Goal: Task Accomplishment & Management: Manage account settings

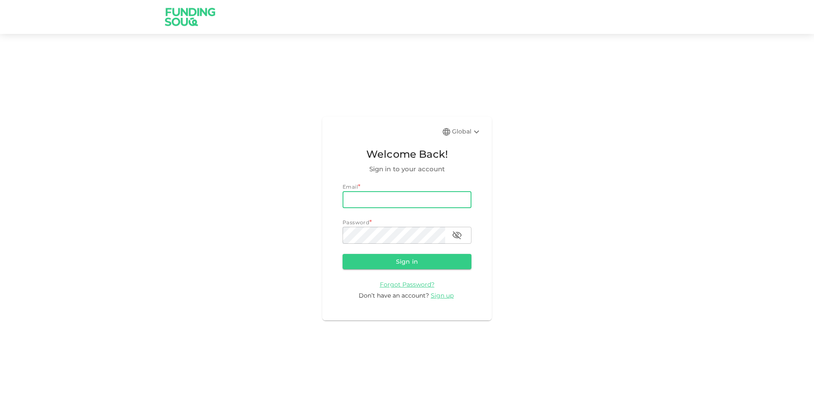
click at [394, 195] on input "email" at bounding box center [407, 199] width 129 height 17
type input "[PERSON_NAME][EMAIL_ADDRESS][PERSON_NAME][DOMAIN_NAME]"
click at [343, 254] on button "Sign in" at bounding box center [407, 261] width 129 height 15
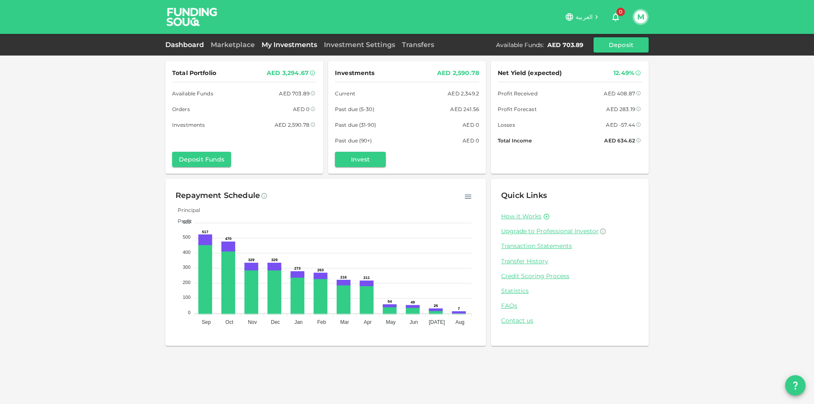
click at [258, 42] on link "My Investments" at bounding box center [289, 45] width 62 height 8
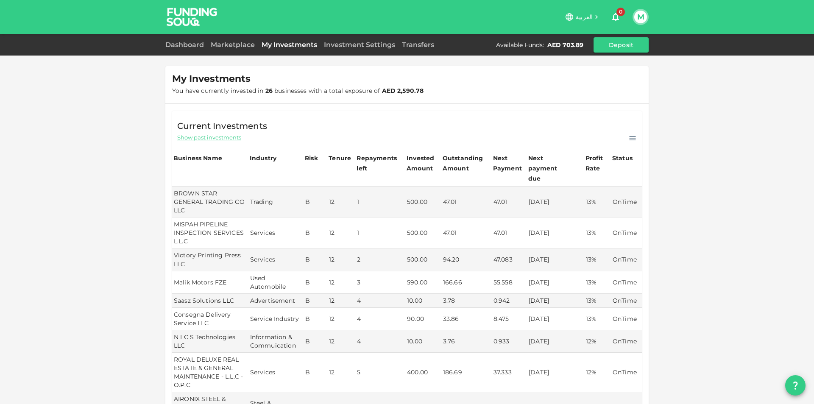
click at [239, 40] on div "Marketplace" at bounding box center [232, 45] width 51 height 10
click at [238, 45] on link "Marketplace" at bounding box center [232, 45] width 51 height 8
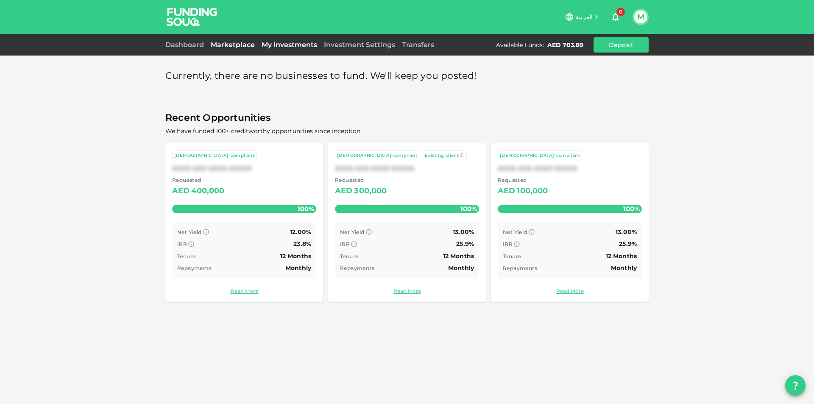
click at [291, 48] on link "My Investments" at bounding box center [289, 45] width 62 height 8
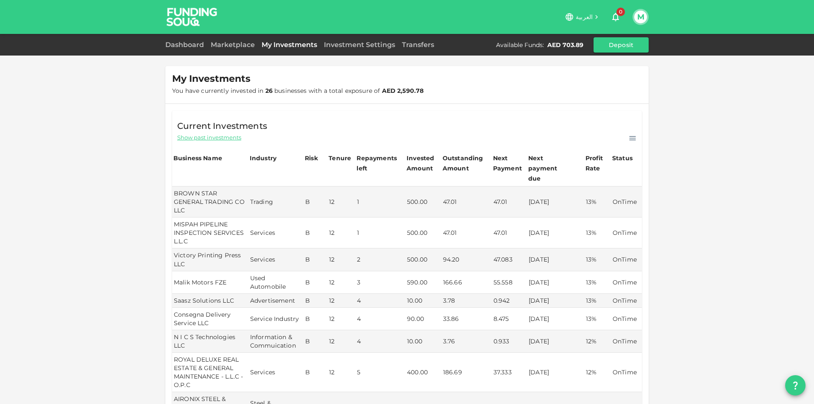
click at [695, 112] on div "My Investments You have currently invested in 26 businesses with a total exposu…" at bounding box center [407, 345] width 814 height 690
click at [621, 48] on button "Deposit" at bounding box center [621, 44] width 55 height 15
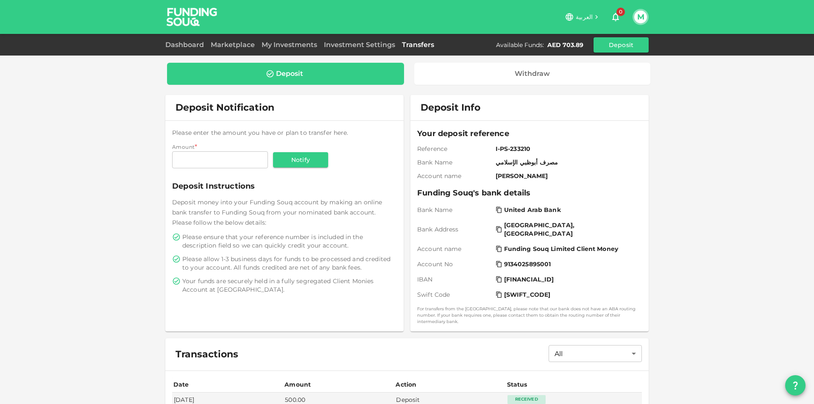
click at [324, 110] on div "Deposit Notification" at bounding box center [284, 107] width 238 height 25
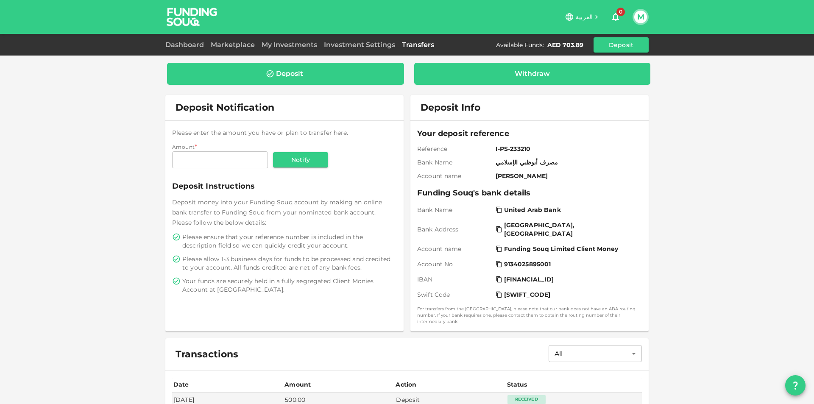
click at [500, 72] on div "Withdraw" at bounding box center [532, 74] width 223 height 8
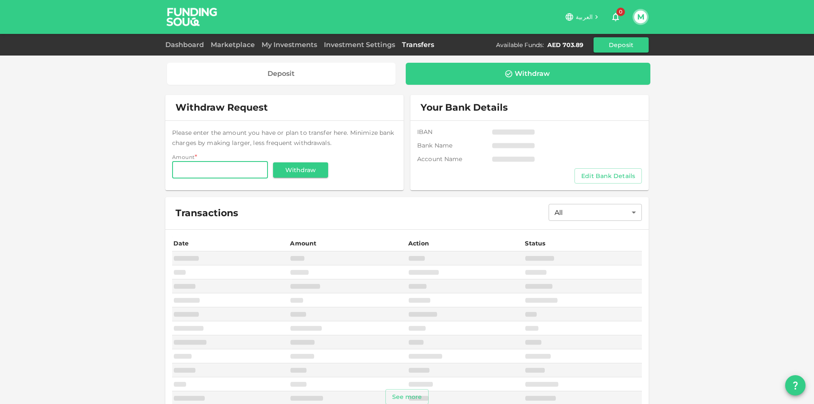
click at [211, 168] on input "Amount" at bounding box center [220, 170] width 96 height 17
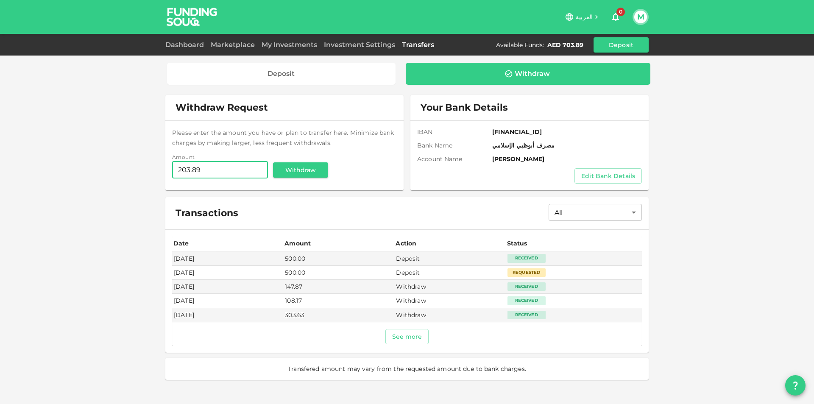
type input "203.89"
click at [301, 172] on button "Withdraw" at bounding box center [300, 169] width 55 height 15
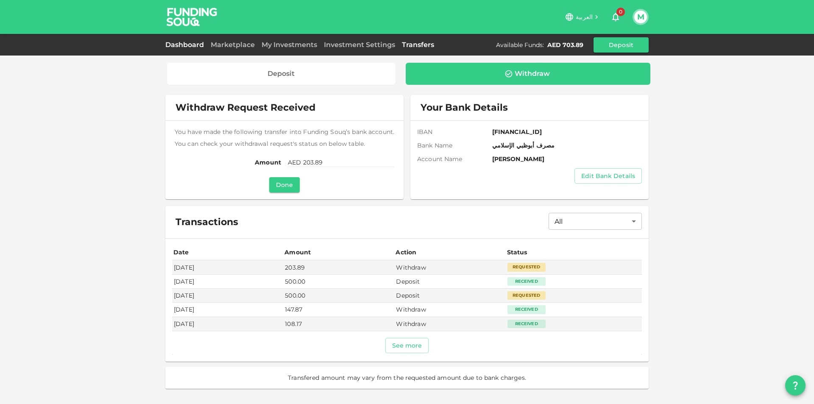
click at [173, 48] on link "Dashboard" at bounding box center [186, 45] width 42 height 8
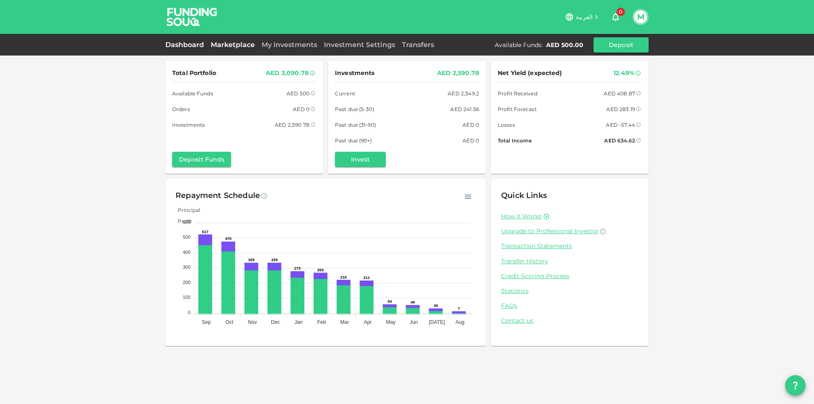
click at [229, 45] on link "Marketplace" at bounding box center [232, 45] width 51 height 8
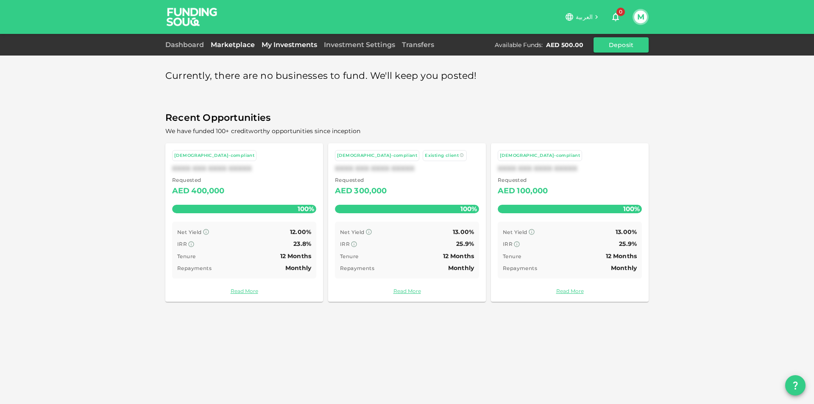
click at [288, 46] on link "My Investments" at bounding box center [289, 45] width 62 height 8
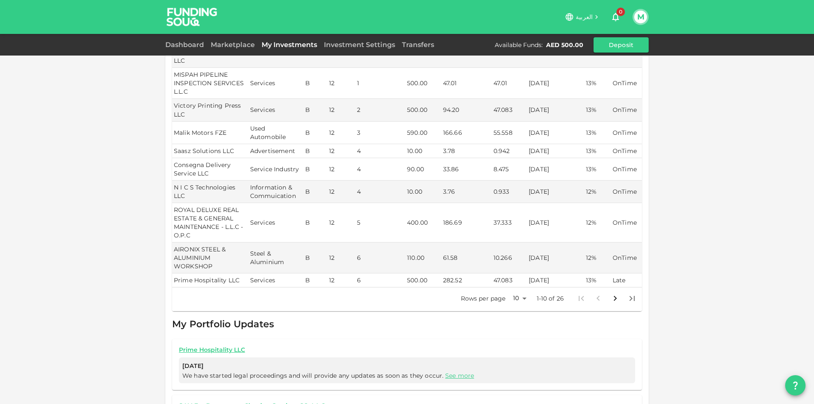
scroll to position [170, 0]
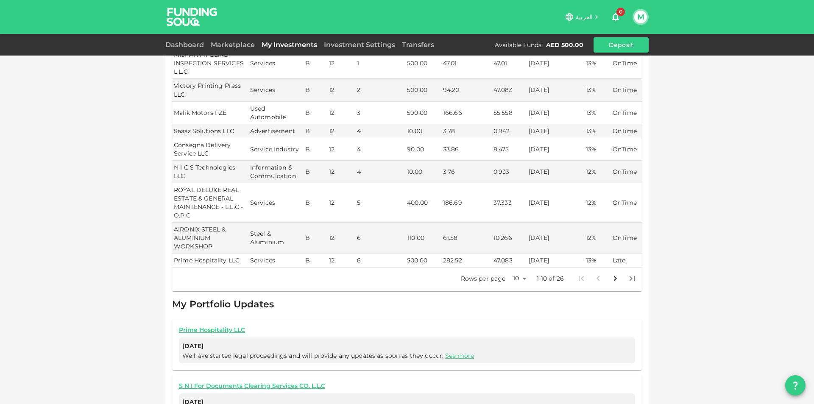
click at [516, 268] on body "العربية 0 M Dashboard Marketplace My Investments Investment Settings Transfers …" at bounding box center [407, 202] width 814 height 404
click at [506, 324] on li "100" at bounding box center [516, 327] width 25 height 15
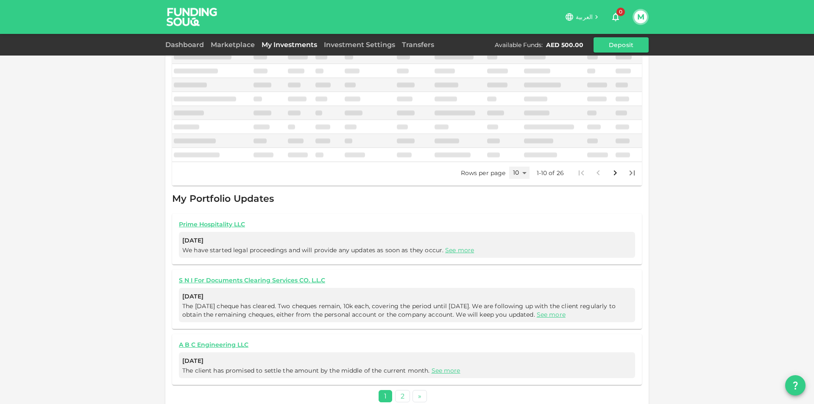
type input "100"
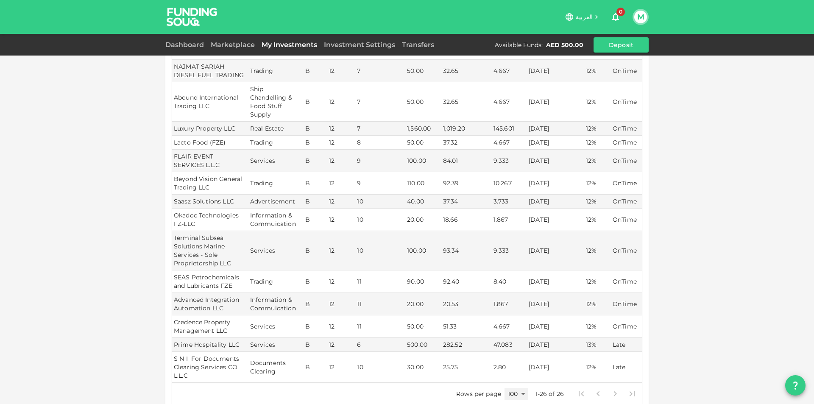
scroll to position [504, 0]
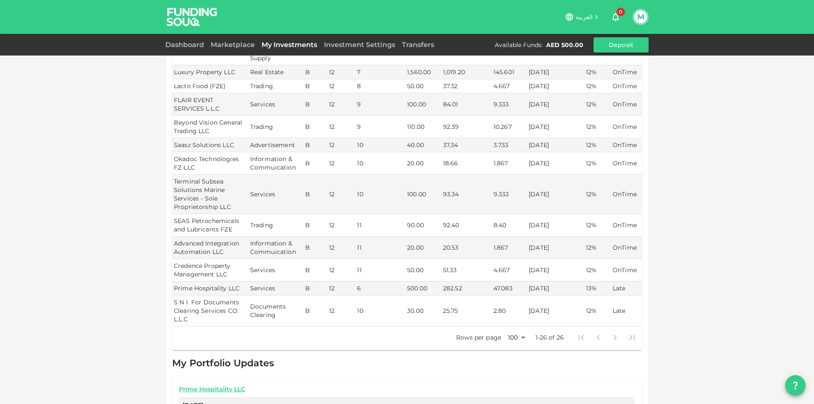
click at [643, 18] on button "M" at bounding box center [640, 17] width 13 height 13
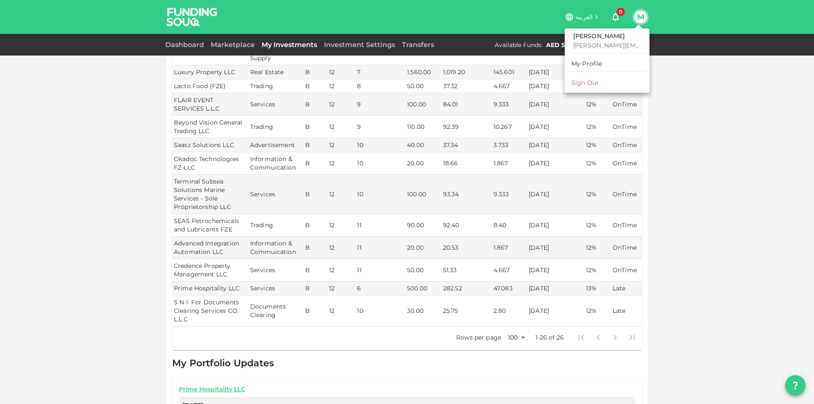
click at [617, 86] on li "Sign Out" at bounding box center [607, 83] width 78 height 14
